Goal: Task Accomplishment & Management: Complete application form

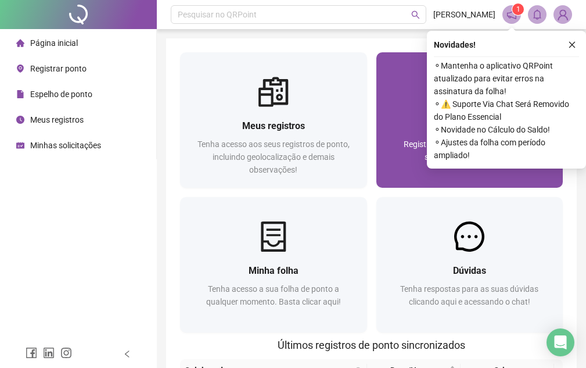
click at [415, 130] on div "Registrar ponto" at bounding box center [470, 126] width 159 height 15
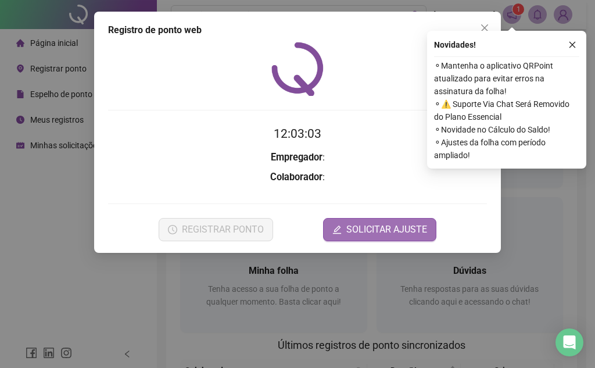
click at [378, 224] on span "SOLICITAR AJUSTE" at bounding box center [386, 230] width 81 height 14
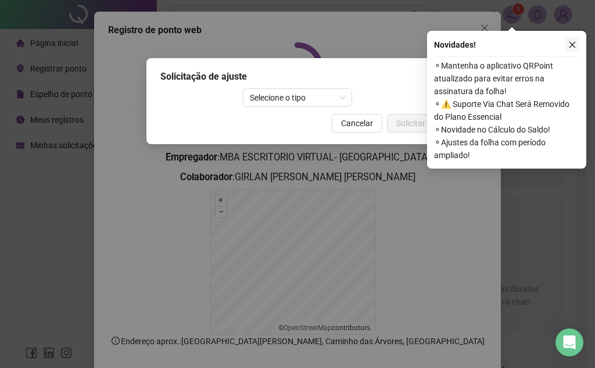
click at [574, 49] on button "button" at bounding box center [573, 45] width 14 height 14
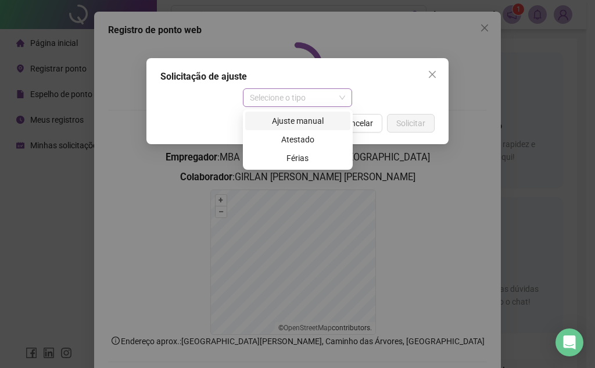
click at [345, 96] on span "Selecione o tipo" at bounding box center [298, 97] width 96 height 17
click at [316, 123] on div "Ajuste manual" at bounding box center [297, 120] width 91 height 13
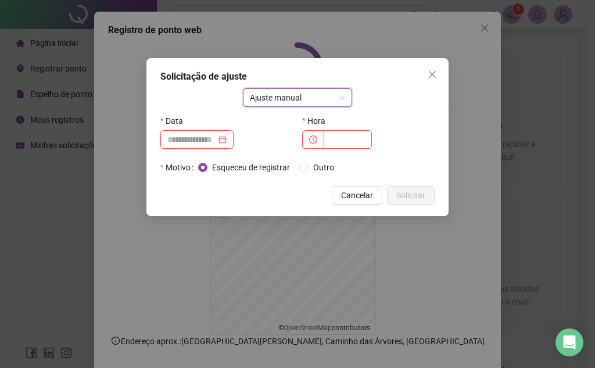
click at [207, 138] on input at bounding box center [191, 139] width 49 height 13
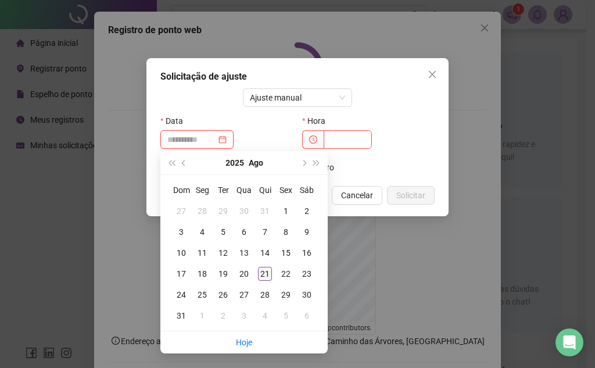
type input "**********"
click at [261, 275] on div "21" at bounding box center [265, 274] width 14 height 14
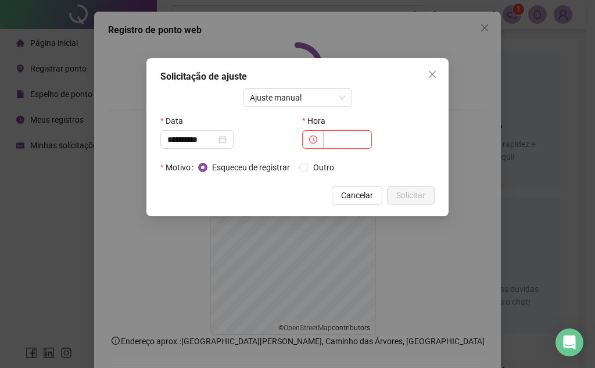
click at [349, 139] on input "text" at bounding box center [348, 139] width 48 height 19
type input "*****"
click at [397, 197] on span "Solicitar" at bounding box center [410, 195] width 29 height 13
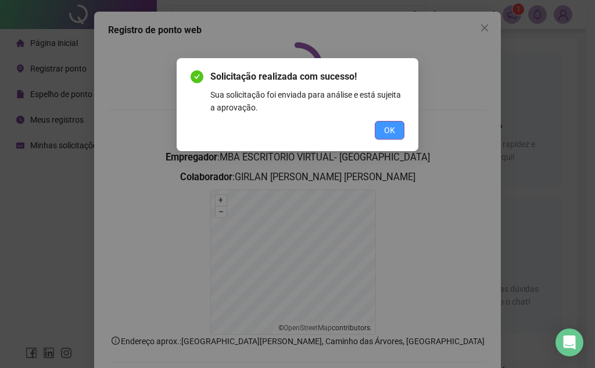
click at [395, 134] on button "OK" at bounding box center [390, 130] width 30 height 19
